Goal: Navigation & Orientation: Go to known website

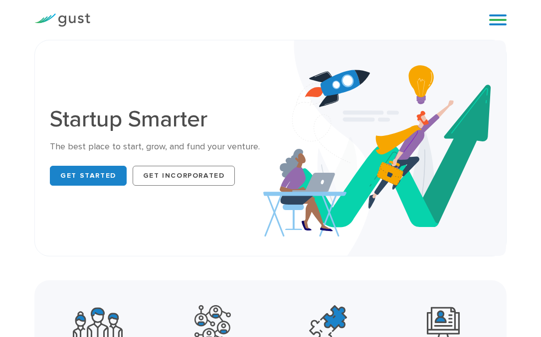
click at [492, 21] on link at bounding box center [497, 19] width 17 height 15
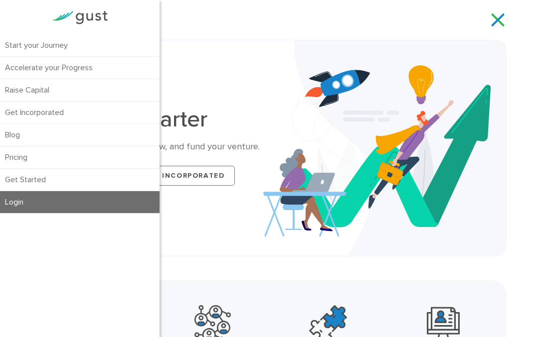
click at [17, 199] on link "Login" at bounding box center [79, 202] width 159 height 22
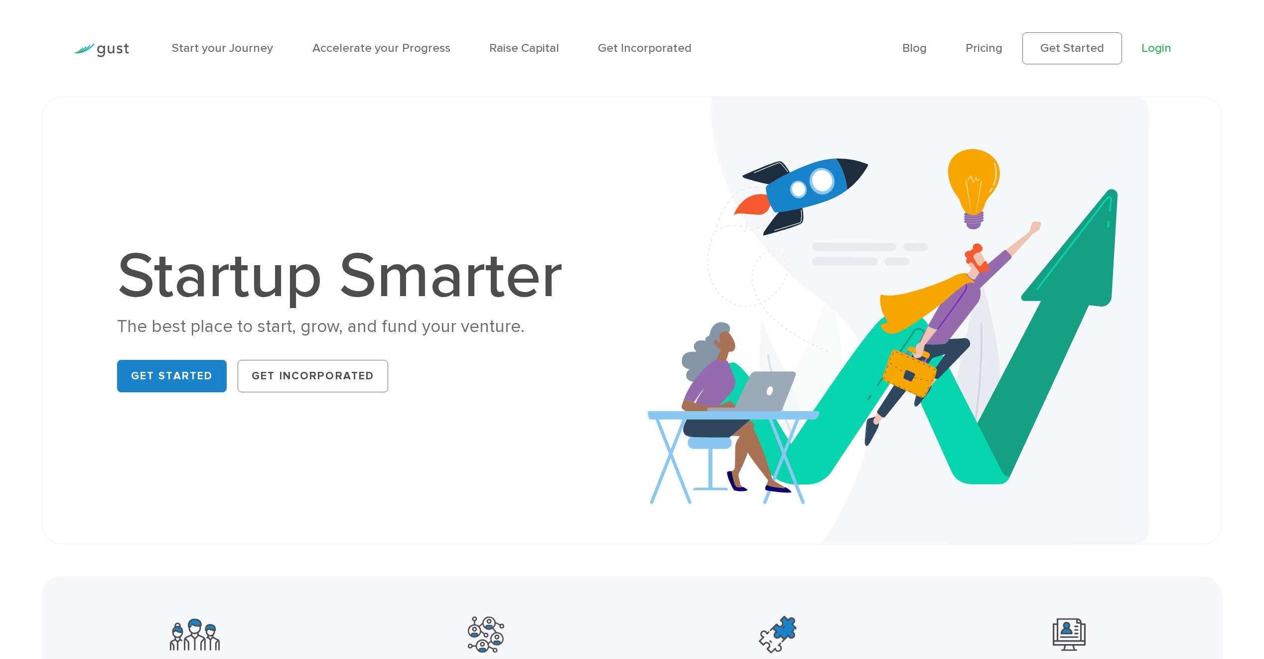
click at [540, 55] on link "Login" at bounding box center [1157, 48] width 30 height 14
